Goal: Task Accomplishment & Management: Complete application form

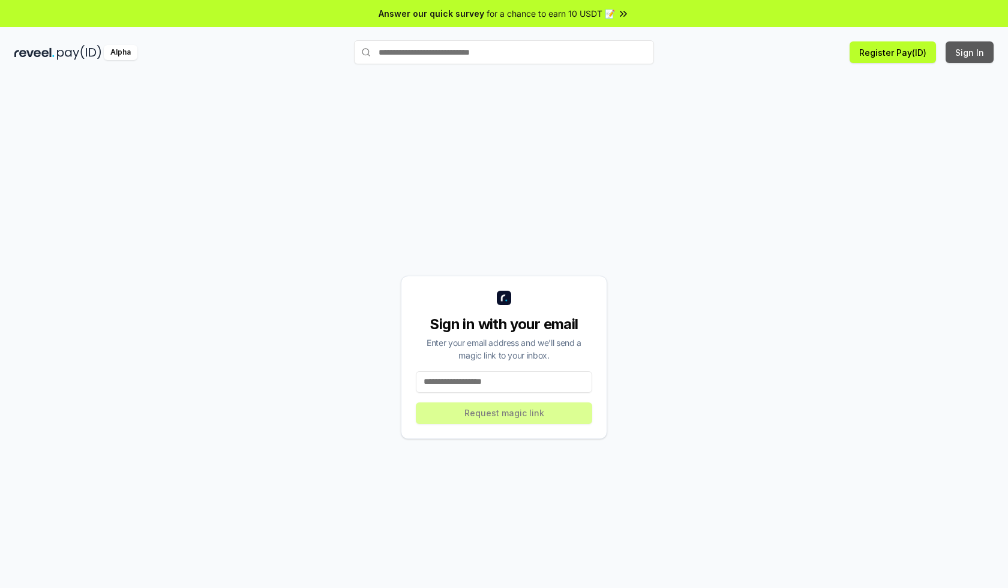
click at [971, 52] on button "Sign In" at bounding box center [970, 52] width 48 height 22
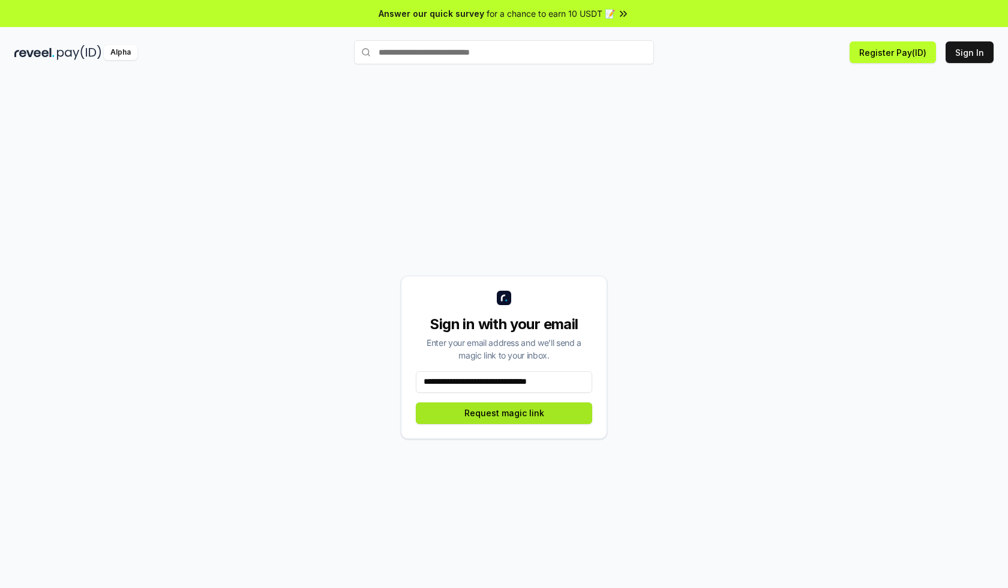
type input "**********"
click at [504, 412] on button "Request magic link" at bounding box center [504, 413] width 176 height 22
